Goal: Information Seeking & Learning: Learn about a topic

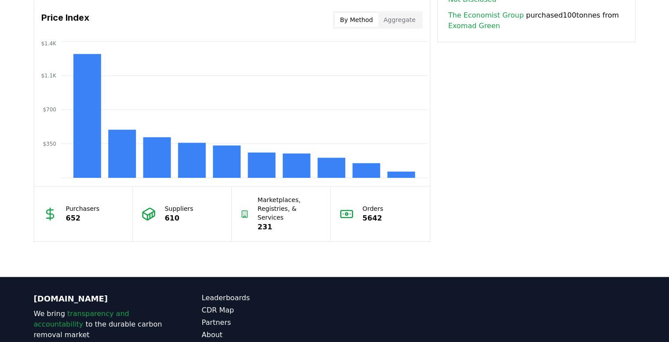
scroll to position [735, 0]
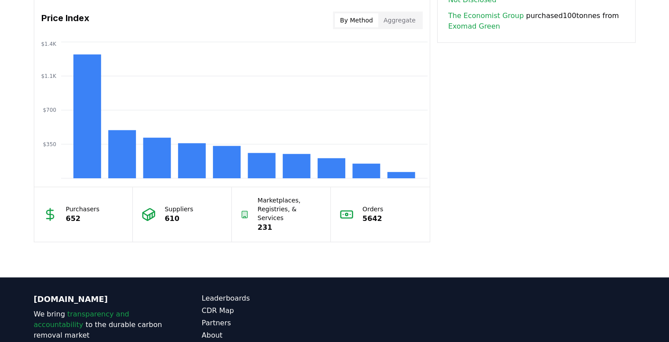
click at [280, 203] on p "Marketplaces, Registries, & Services" at bounding box center [290, 209] width 64 height 26
click at [268, 222] on p "231" at bounding box center [290, 227] width 64 height 11
click at [246, 208] on icon at bounding box center [245, 214] width 8 height 14
click at [269, 222] on p "231" at bounding box center [290, 227] width 64 height 11
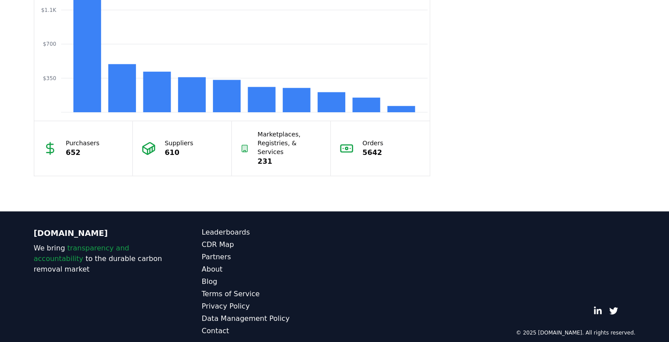
scroll to position [801, 0]
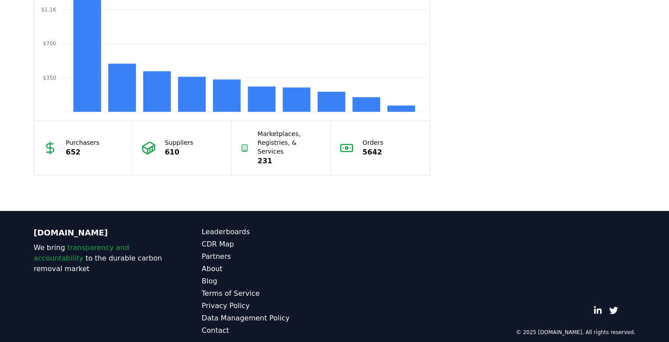
click at [166, 140] on p "Suppliers" at bounding box center [179, 142] width 29 height 9
click at [251, 138] on div "Marketplaces, Registries, & Services 231" at bounding box center [281, 148] width 99 height 55
click at [223, 239] on link "CDR Map" at bounding box center [268, 244] width 133 height 11
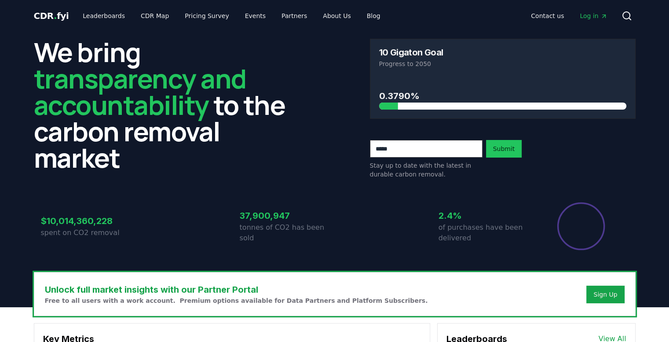
scroll to position [801, 0]
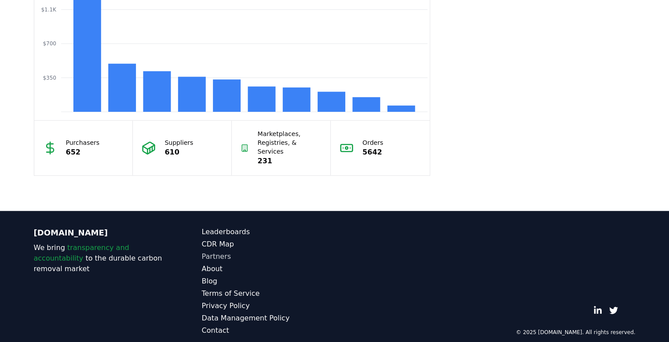
click at [213, 251] on link "Partners" at bounding box center [268, 256] width 133 height 11
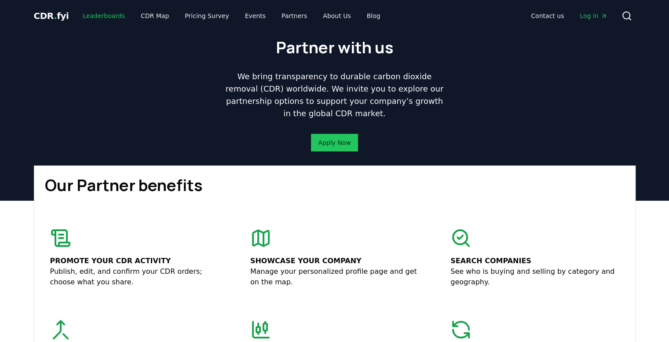
click at [107, 14] on link "Leaderboards" at bounding box center [104, 16] width 56 height 16
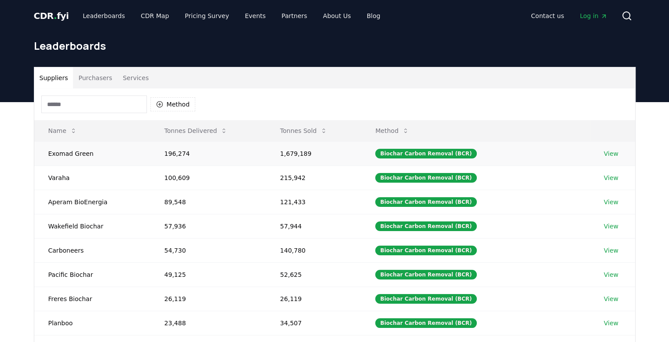
drag, startPoint x: 195, startPoint y: 154, endPoint x: 186, endPoint y: 152, distance: 8.5
click at [186, 152] on td "196,274" at bounding box center [209, 153] width 116 height 24
click at [327, 15] on link "About Us" at bounding box center [337, 16] width 42 height 16
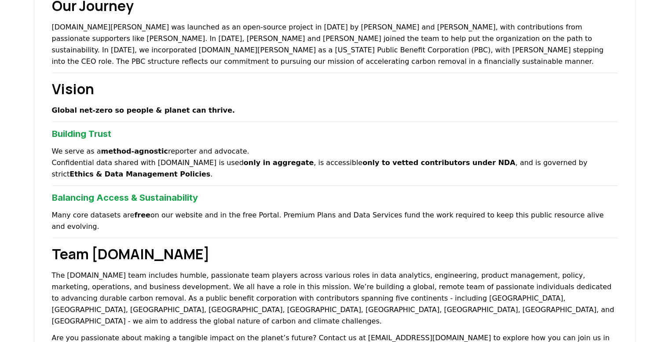
scroll to position [316, 0]
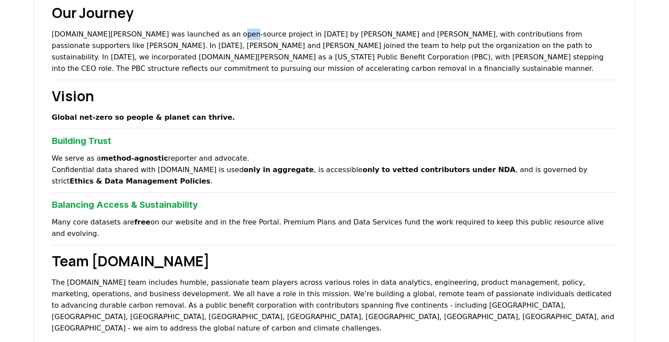
drag, startPoint x: 206, startPoint y: 36, endPoint x: 217, endPoint y: 37, distance: 11.0
click at [217, 37] on p "[DOMAIN_NAME][PERSON_NAME] was launched as an open-source project in [DATE] by …" at bounding box center [335, 52] width 566 height 46
click at [214, 37] on p "[DOMAIN_NAME][PERSON_NAME] was launched as an open-source project in [DATE] by …" at bounding box center [335, 52] width 566 height 46
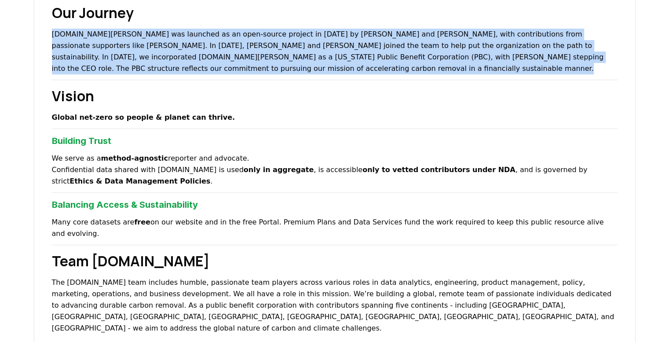
click at [214, 37] on p "[DOMAIN_NAME][PERSON_NAME] was launched as an open-source project in [DATE] by …" at bounding box center [335, 52] width 566 height 46
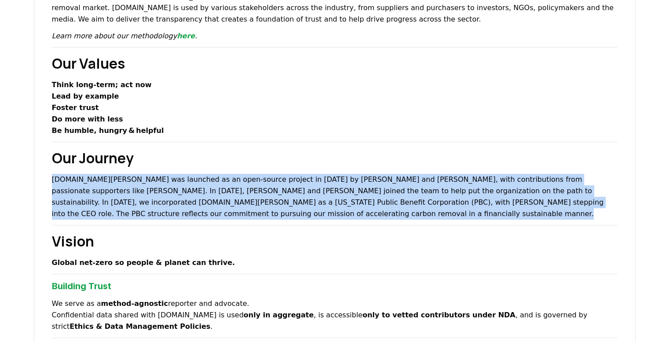
scroll to position [0, 0]
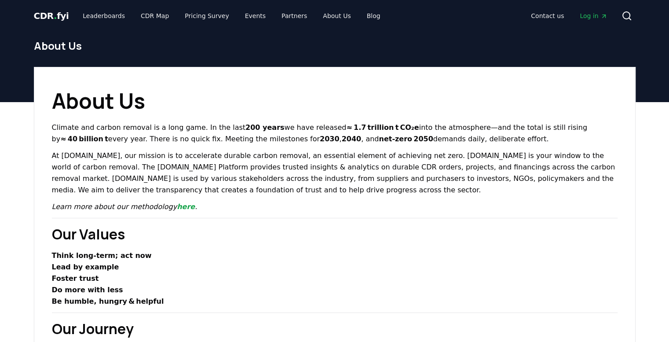
click at [468, 142] on p "Climate and carbon removal is a long game. In the last 200 years we have releas…" at bounding box center [335, 133] width 566 height 23
click at [177, 208] on link "here" at bounding box center [186, 206] width 18 height 8
